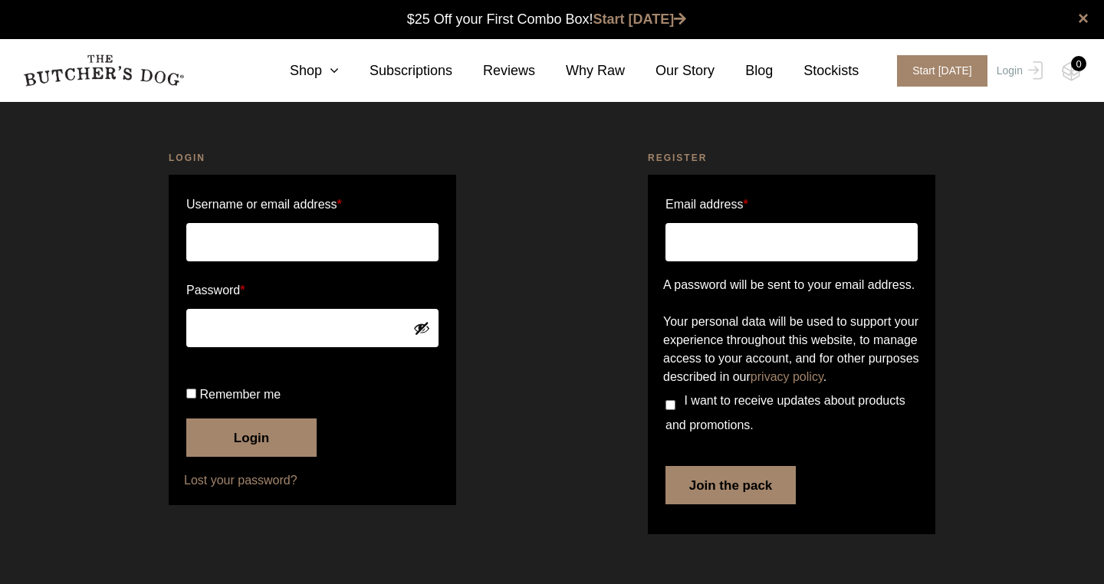
type input "[EMAIL_ADDRESS][DOMAIN_NAME]"
click at [235, 457] on button "Login" at bounding box center [251, 438] width 130 height 38
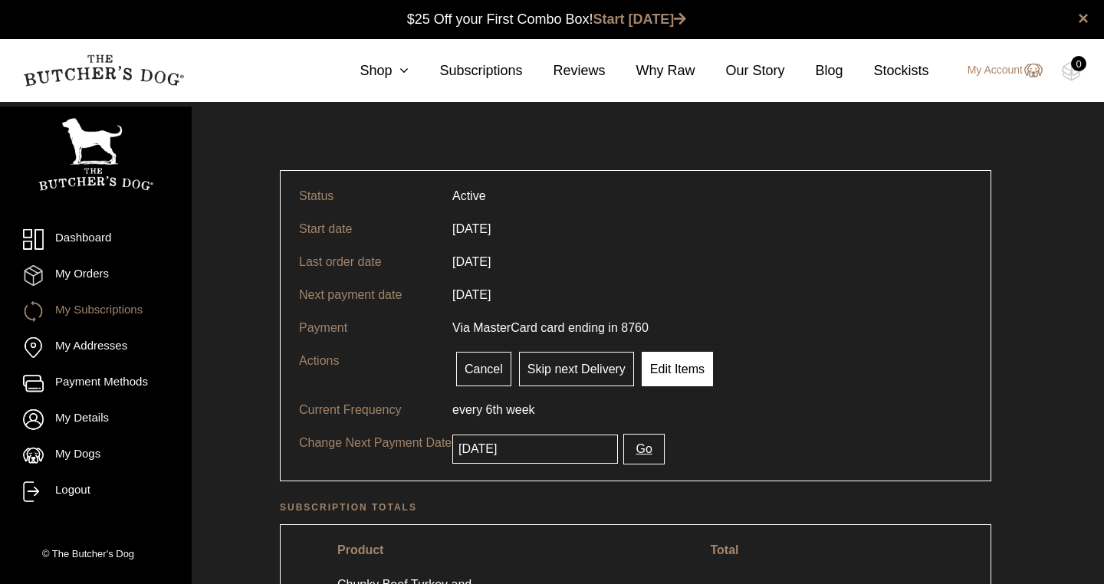
click at [690, 368] on link "Edit Items" at bounding box center [677, 369] width 71 height 34
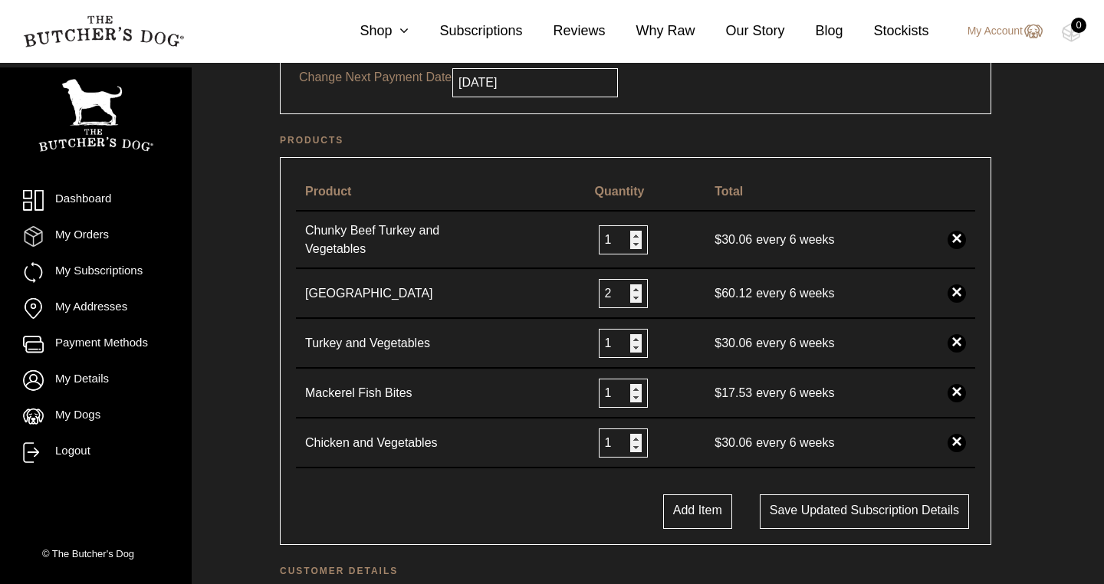
scroll to position [292, 0]
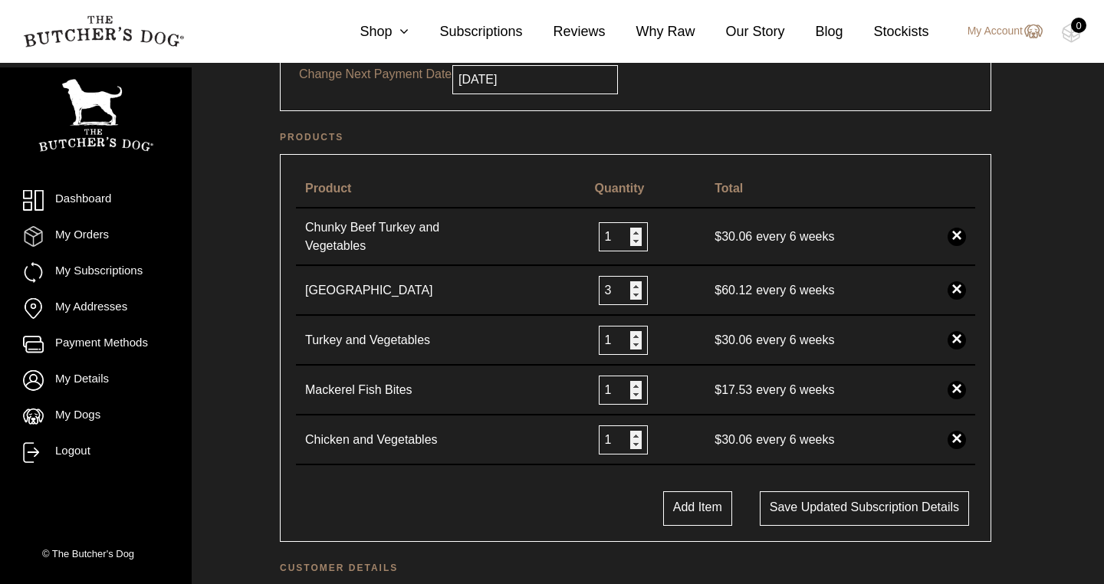
type input "3"
click at [628, 286] on input "3" at bounding box center [623, 290] width 49 height 29
click at [681, 490] on div "Product Quantity Total Chunky Beef Turkey and Vegetables 1 $ 30.06 every 6 week…" at bounding box center [635, 348] width 711 height 388
click at [680, 495] on button "Add Item" at bounding box center [697, 508] width 69 height 34
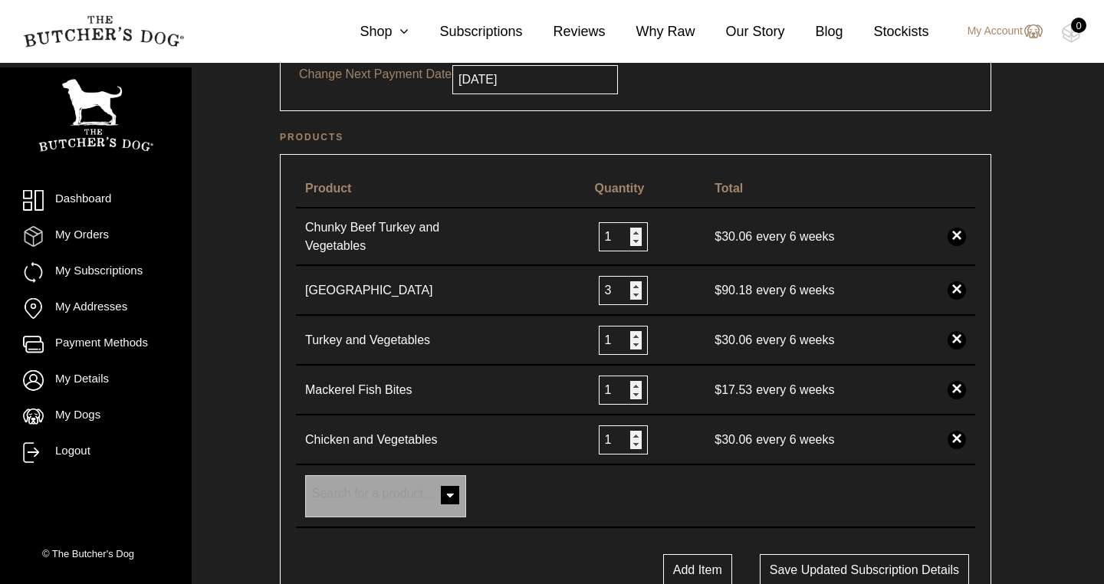
click at [461, 490] on span at bounding box center [450, 496] width 31 height 31
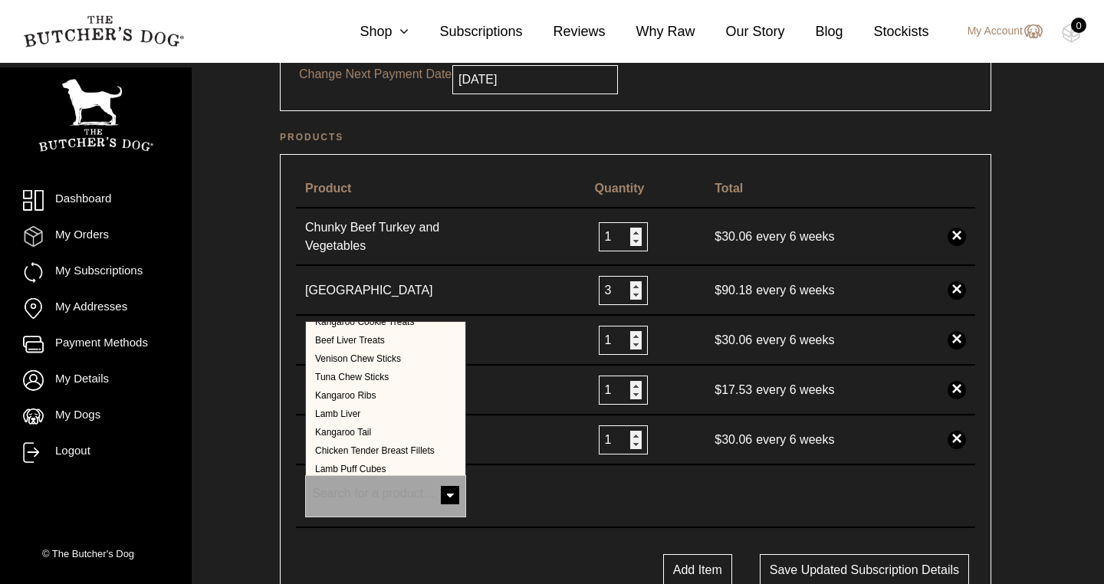
scroll to position [543, 0]
select select "39894"
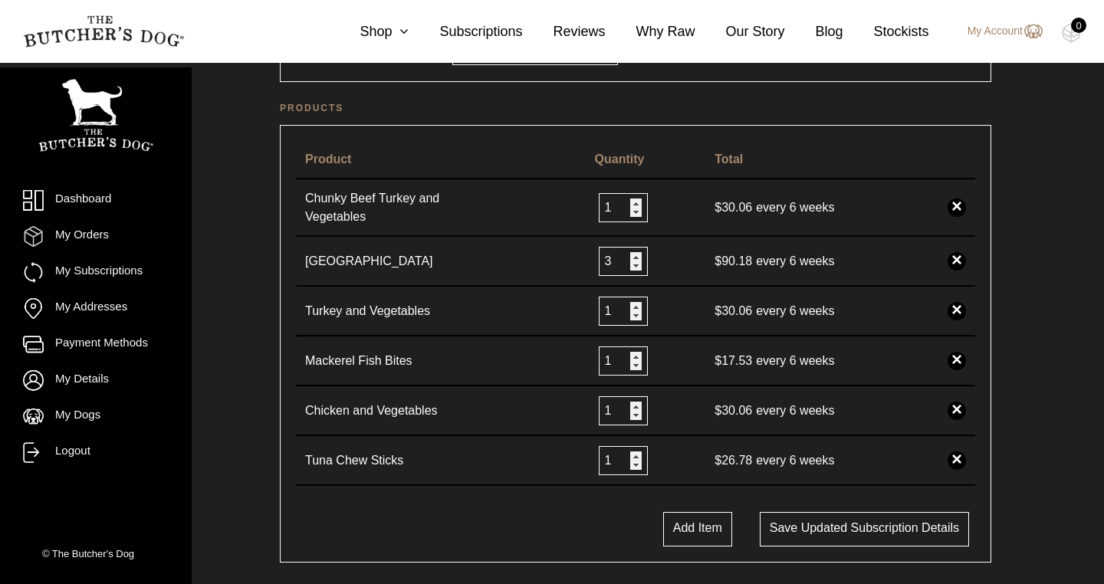
scroll to position [327, 0]
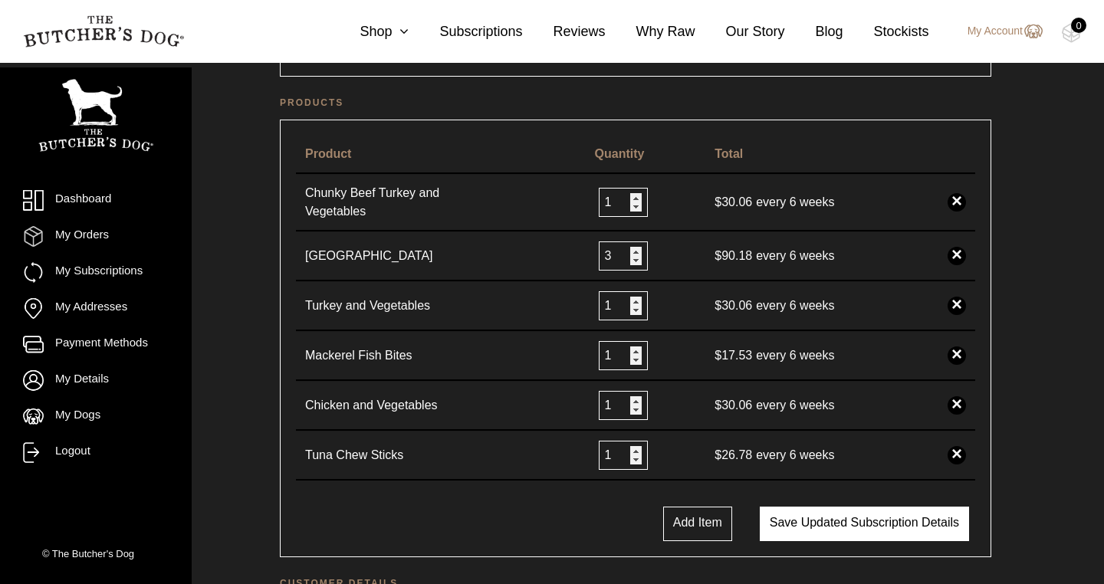
click at [802, 530] on button "Save updated subscription details" at bounding box center [864, 524] width 209 height 34
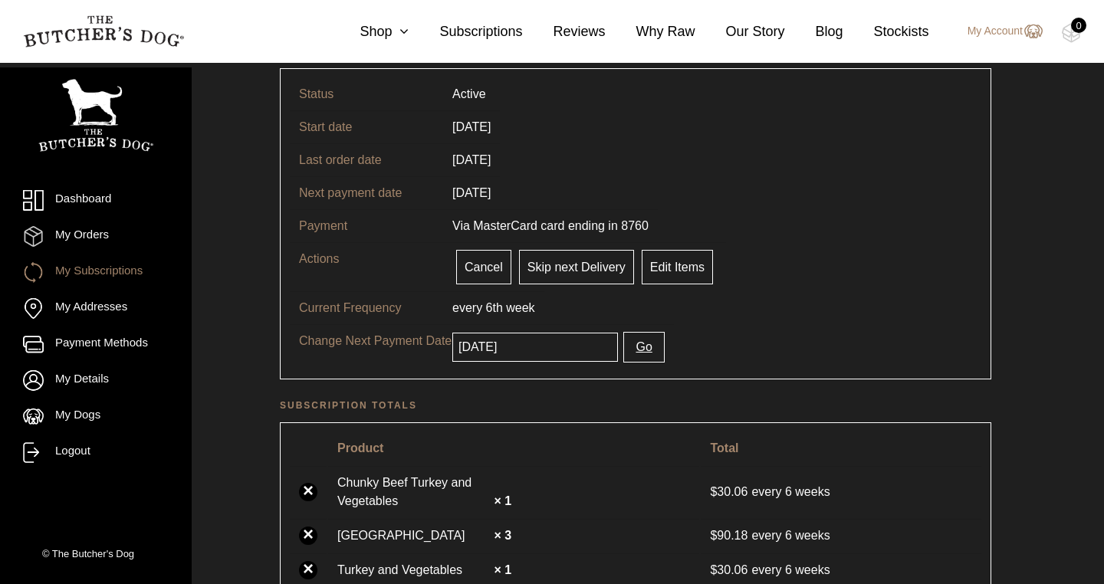
scroll to position [231, 0]
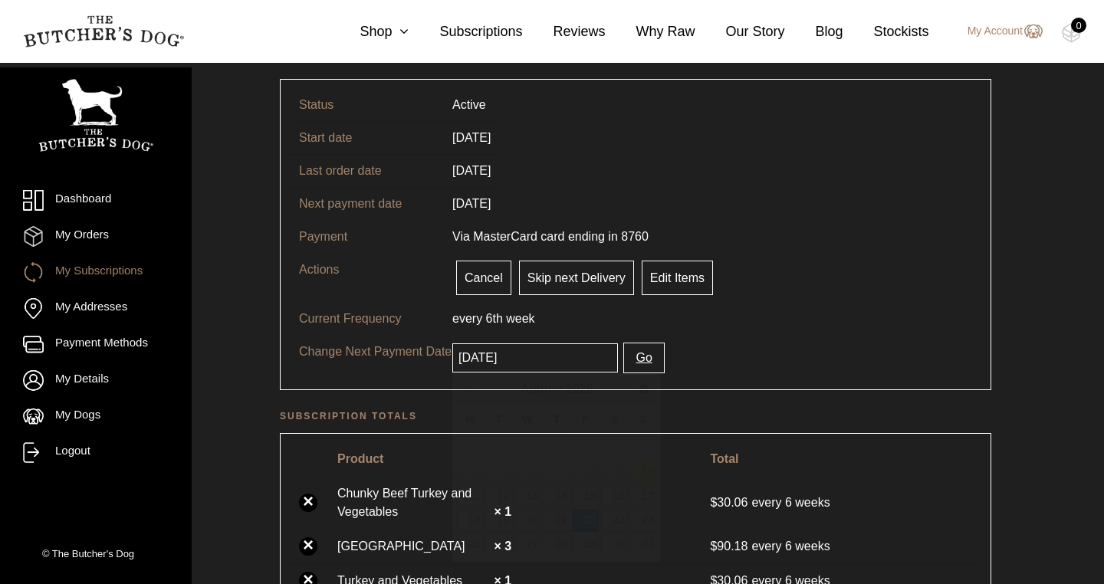
click at [538, 354] on input "[DATE]" at bounding box center [535, 357] width 166 height 29
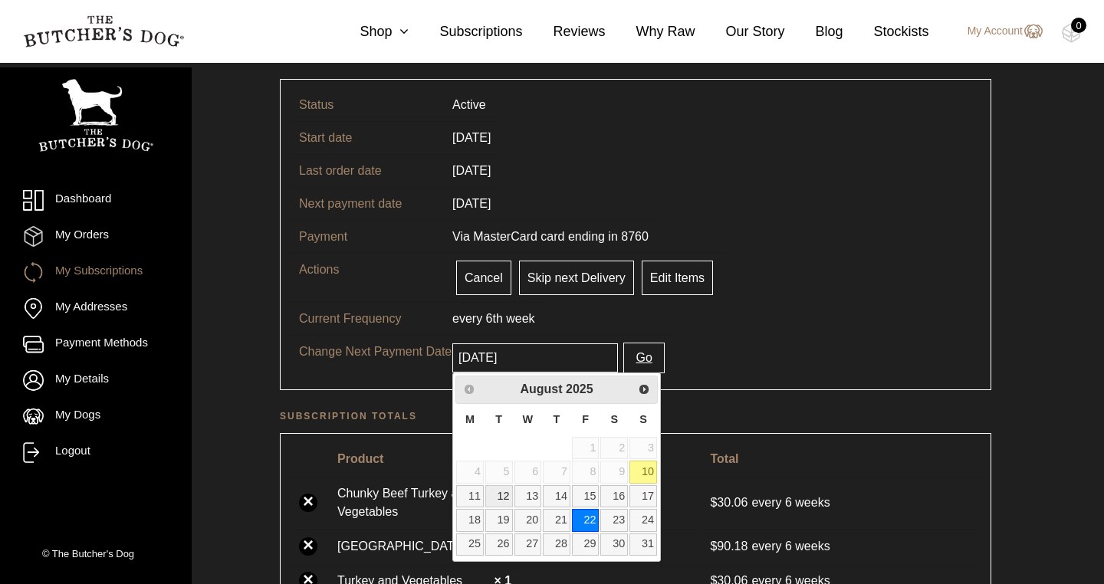
click at [501, 496] on link "12" at bounding box center [499, 496] width 28 height 22
type input "[DATE]"
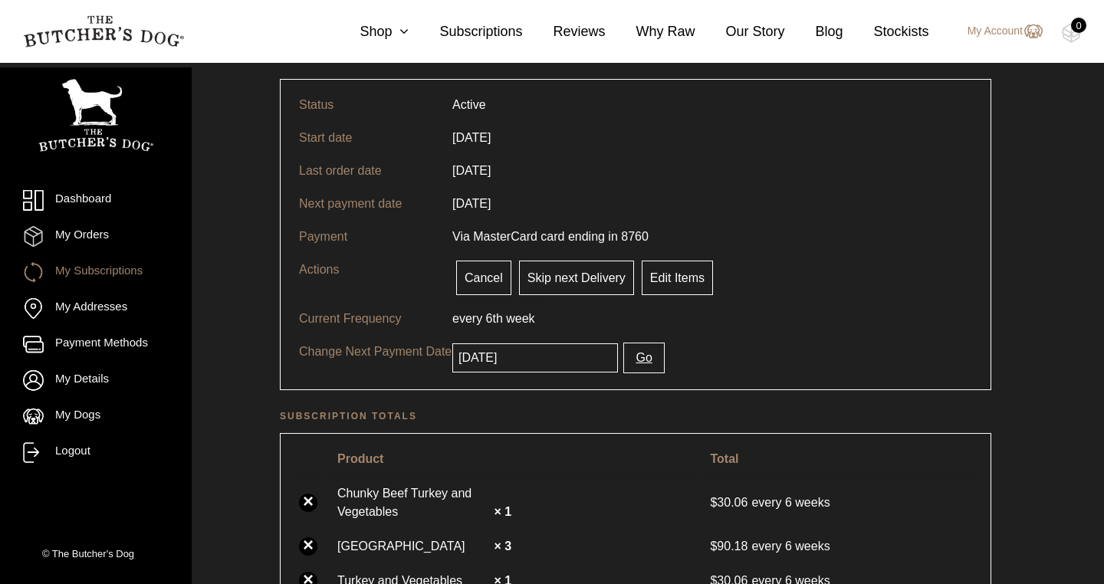
click at [626, 358] on button "Go" at bounding box center [643, 358] width 41 height 31
